Goal: Information Seeking & Learning: Find specific fact

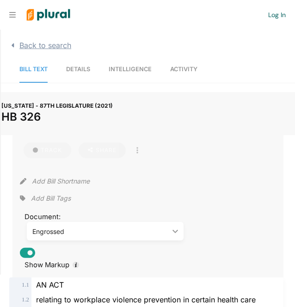
click at [13, 47] on icon "button" at bounding box center [13, 45] width 3 height 6
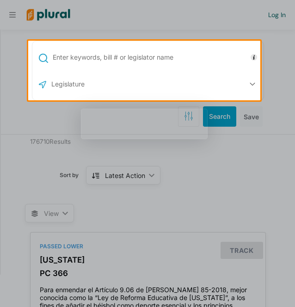
click at [142, 57] on input "text" at bounding box center [156, 58] width 209 height 18
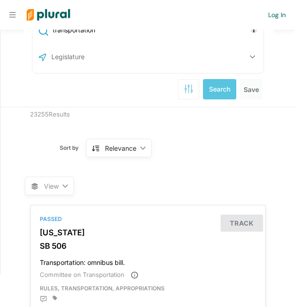
scroll to position [1, 0]
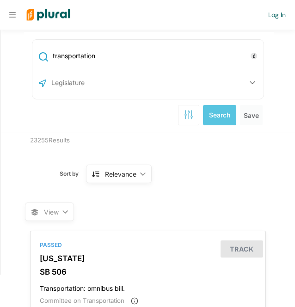
click at [134, 49] on input "transportation" at bounding box center [156, 56] width 209 height 18
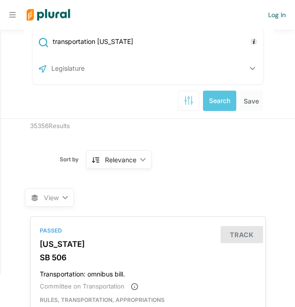
scroll to position [17, 0]
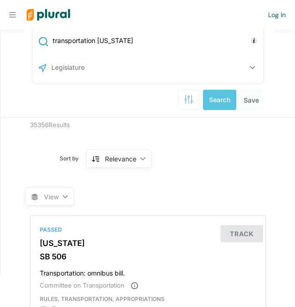
click at [132, 159] on div "Relevance" at bounding box center [120, 159] width 31 height 10
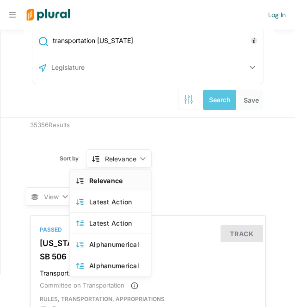
click at [132, 159] on div "Relevance" at bounding box center [120, 159] width 31 height 10
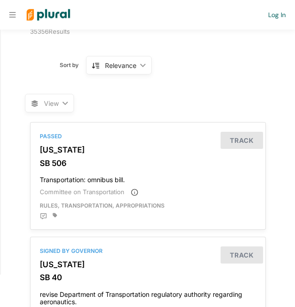
scroll to position [0, 0]
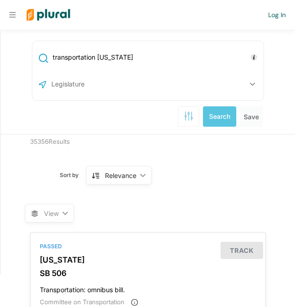
click at [51, 220] on span "View ic_keyboard_arrow_down" at bounding box center [49, 213] width 49 height 18
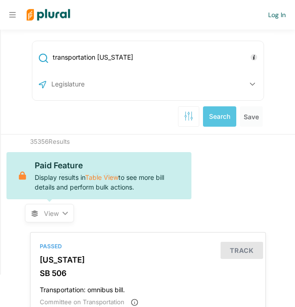
click at [59, 213] on icon "ic_keyboard_arrow_down" at bounding box center [63, 213] width 9 height 4
click at [259, 194] on div "View ic_keyboard_arrow_down Paid Feature Display results in Table View to see m…" at bounding box center [149, 207] width 248 height 35
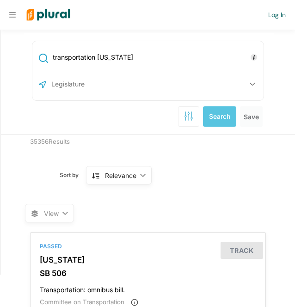
click at [149, 58] on input "transportation texas" at bounding box center [156, 58] width 209 height 18
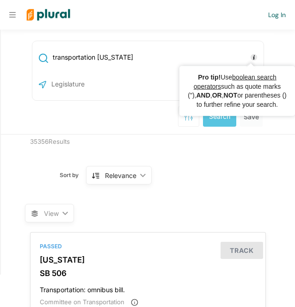
click at [251, 56] on icon "Tooltip anchor" at bounding box center [254, 57] width 6 height 6
click at [232, 56] on input "transportation texas" at bounding box center [156, 58] width 209 height 18
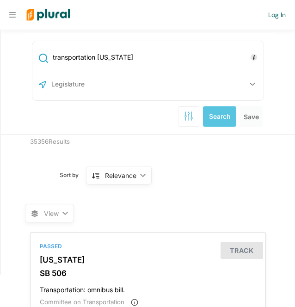
click at [232, 56] on input "transportation texas" at bounding box center [156, 58] width 209 height 18
type input "t"
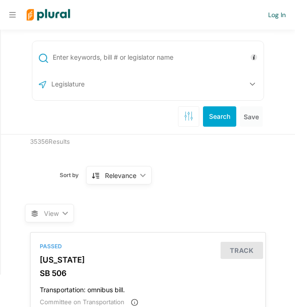
type input "transportation"
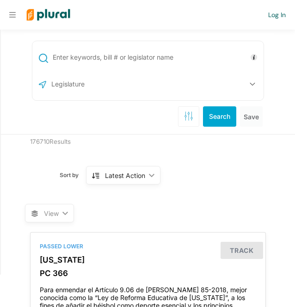
click at [18, 12] on div at bounding box center [142, 14] width 252 height 29
click at [15, 14] on icon at bounding box center [12, 14] width 6 height 7
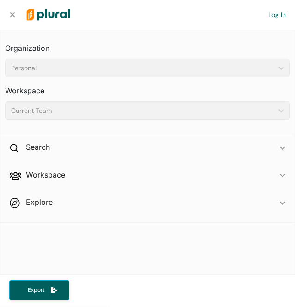
click at [13, 14] on icon at bounding box center [12, 14] width 5 height 5
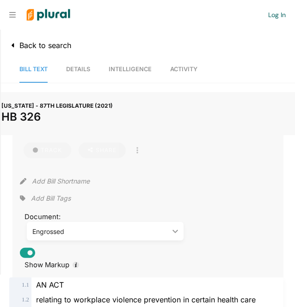
drag, startPoint x: 15, startPoint y: 42, endPoint x: 0, endPoint y: 75, distance: 36.2
click at [0, 75] on div "Organization Personal ic_keyboard_arrow_down Personal Workspace Current Team ic…" at bounding box center [147, 168] width 295 height 277
click at [18, 47] on span "Back to search" at bounding box center [43, 45] width 56 height 9
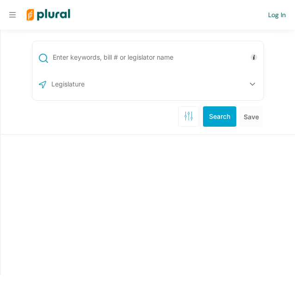
click at [73, 60] on input "text" at bounding box center [156, 58] width 209 height 18
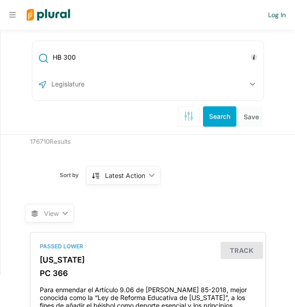
type input "HB 300"
